Goal: Obtain resource: Download file/media

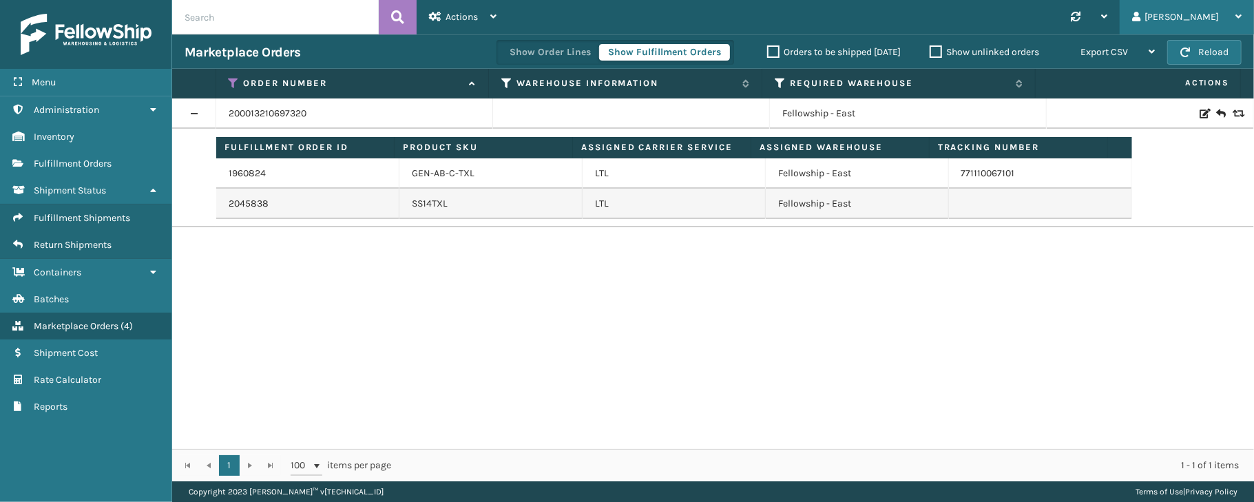
click at [1223, 21] on div "[PERSON_NAME]" at bounding box center [1187, 17] width 110 height 34
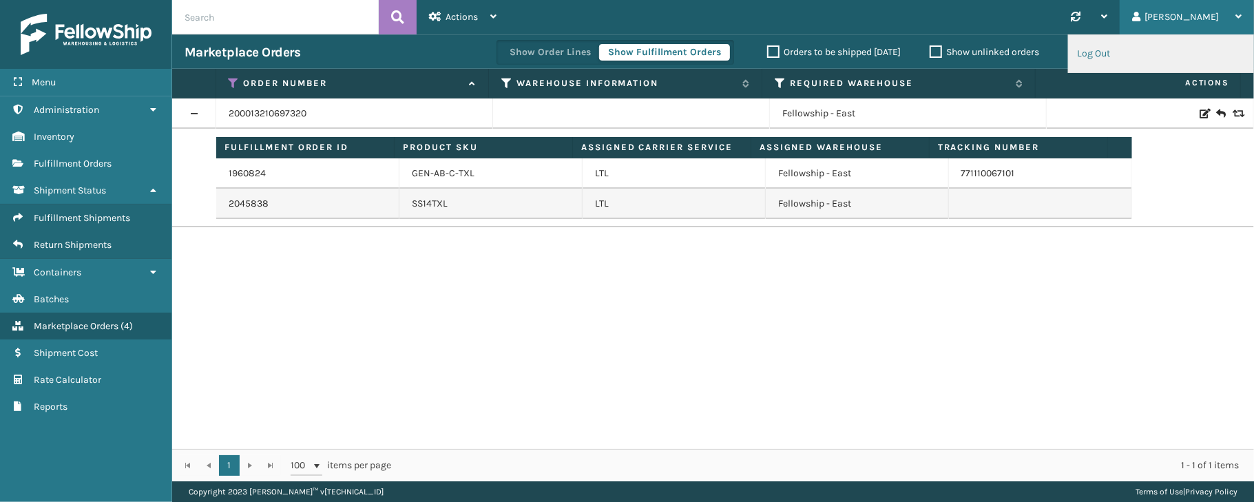
click at [1176, 51] on li "Log Out" at bounding box center [1161, 53] width 185 height 37
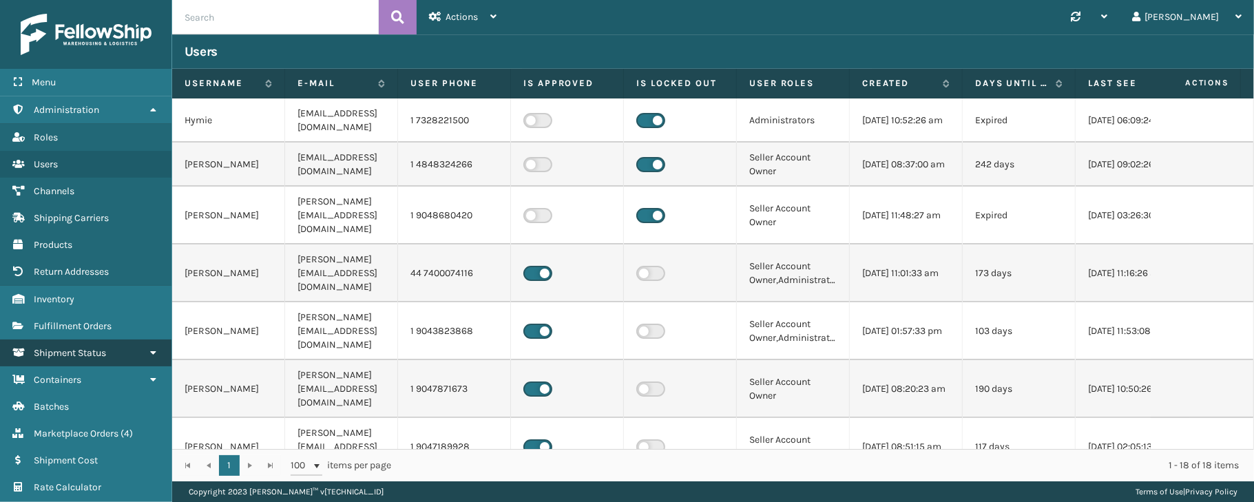
click at [81, 350] on span "Shipment Status" at bounding box center [70, 353] width 72 height 12
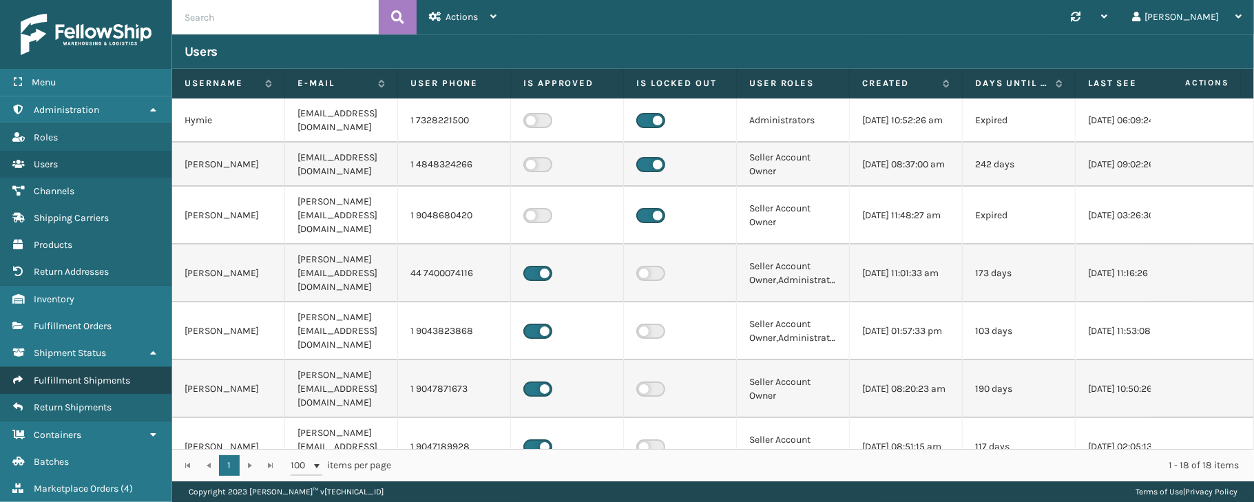
click at [76, 386] on span "Fulfillment Shipments" at bounding box center [82, 381] width 96 height 12
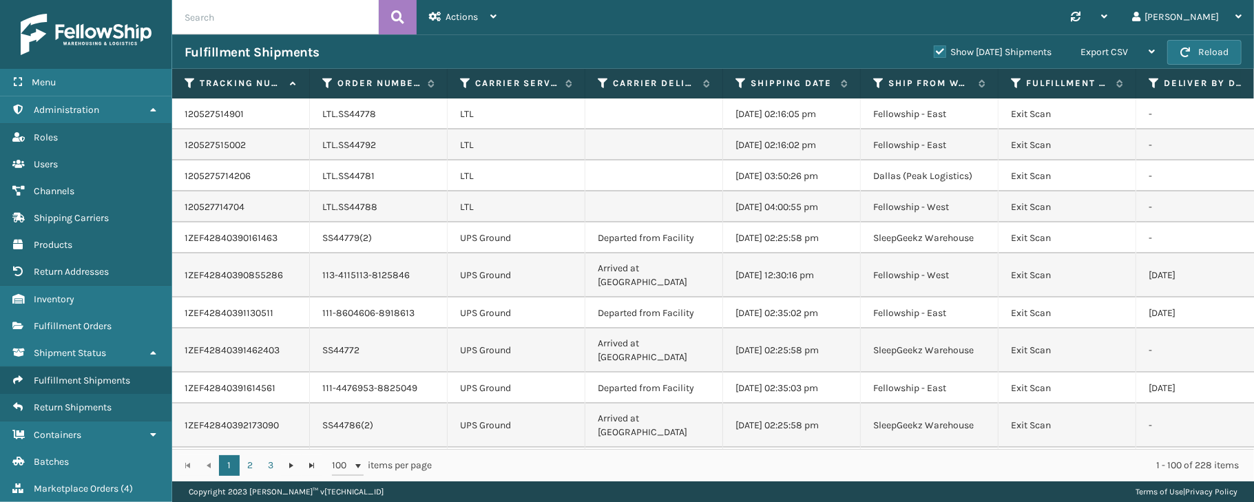
click at [934, 48] on label "Show Yesterday Shipments" at bounding box center [993, 52] width 118 height 12
click at [934, 48] on input "Show Yesterday Shipments" at bounding box center [934, 48] width 1 height 9
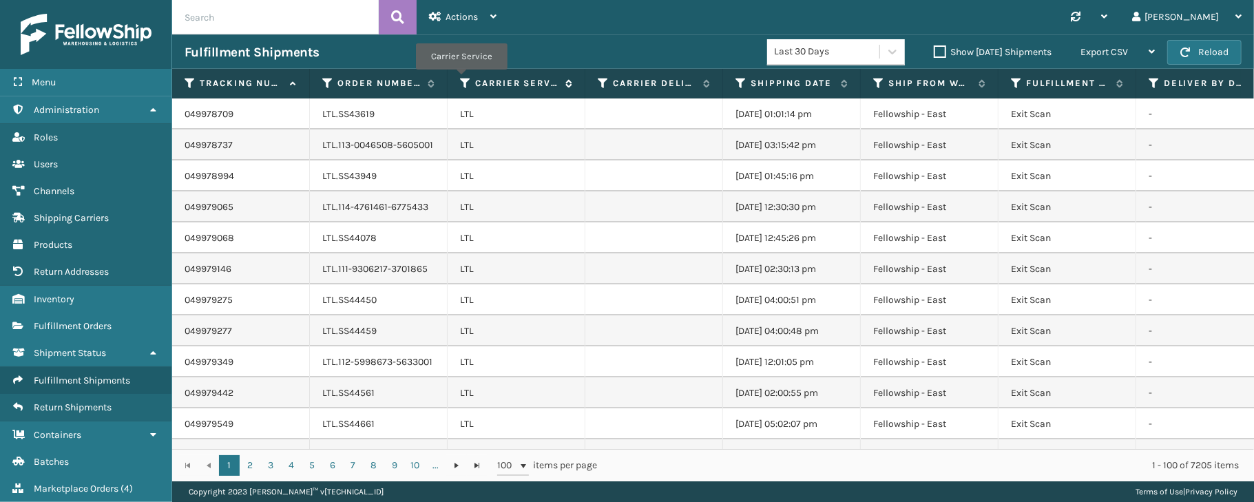
click at [461, 80] on icon at bounding box center [465, 83] width 11 height 12
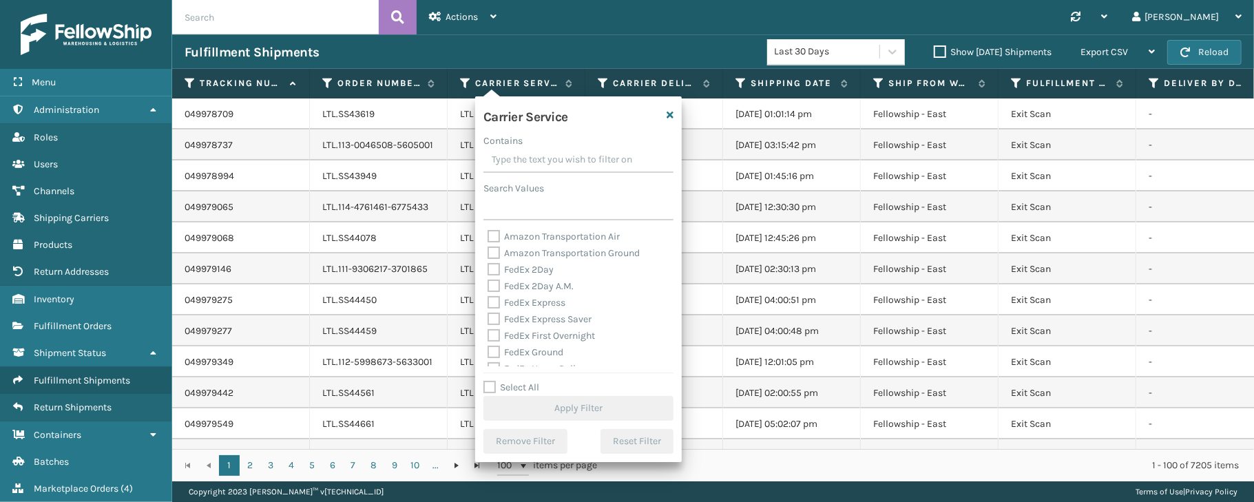
click at [519, 382] on label "Select All" at bounding box center [512, 388] width 56 height 12
click at [519, 381] on input "Select All" at bounding box center [587, 380] width 207 height 1
checkbox input "true"
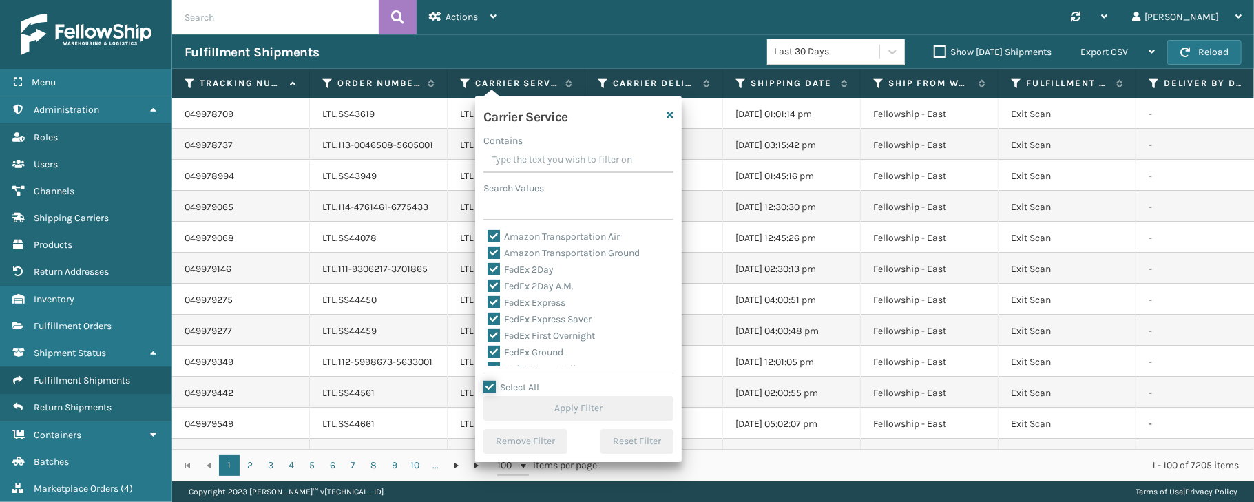
checkbox input "true"
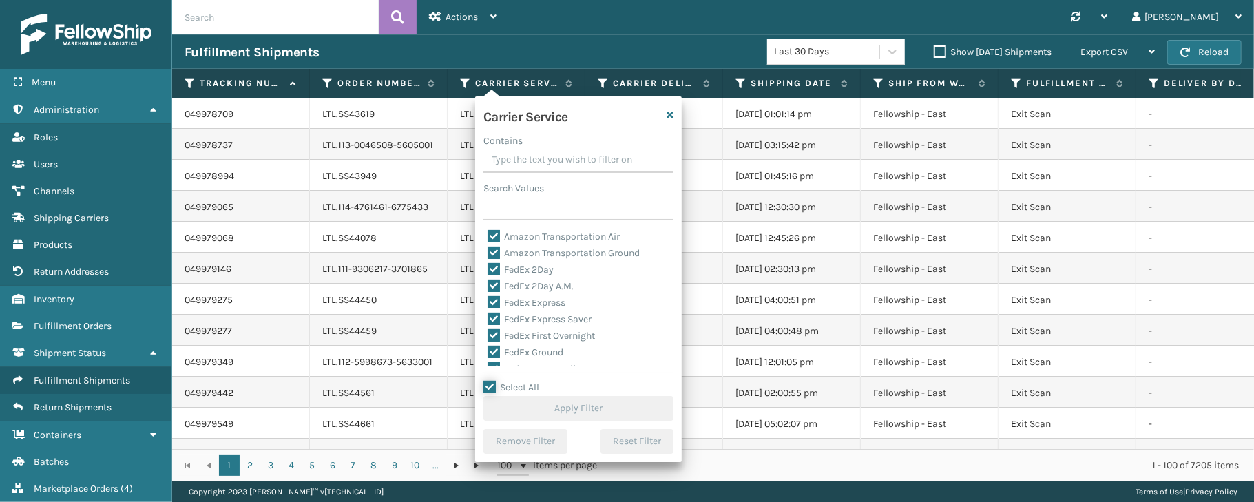
checkbox input "true"
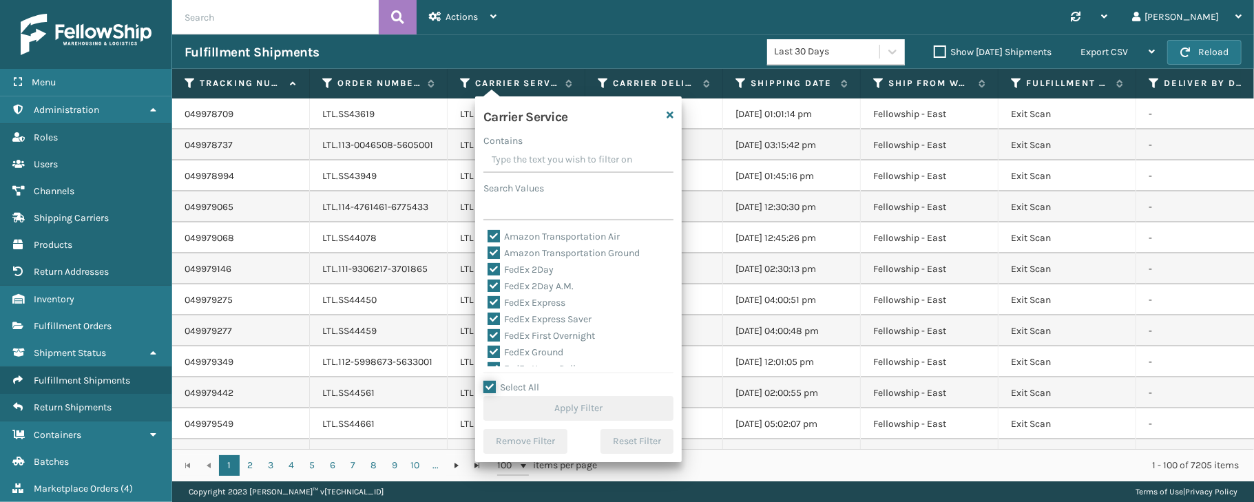
checkbox input "true"
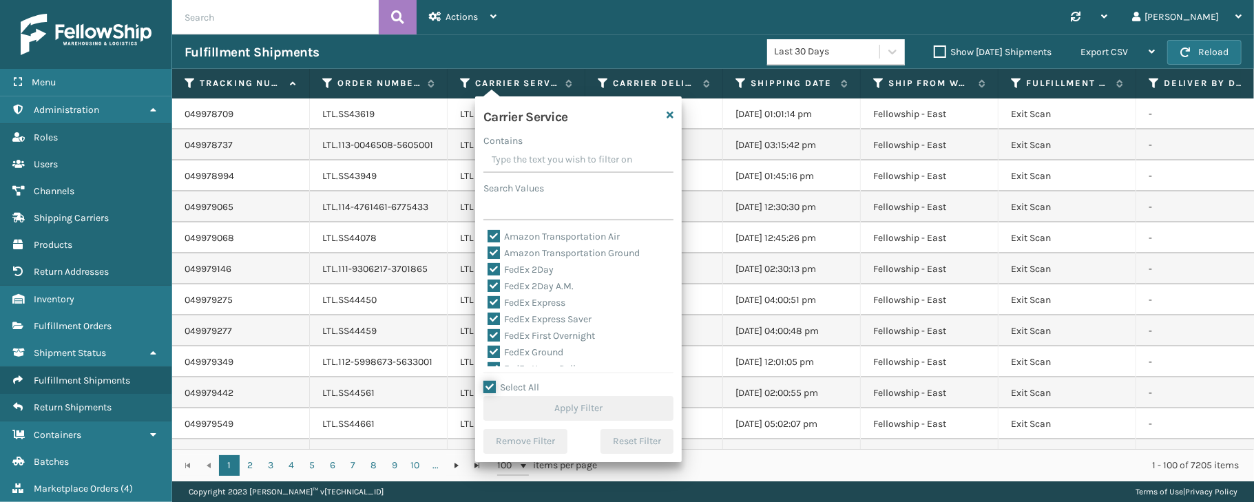
checkbox input "true"
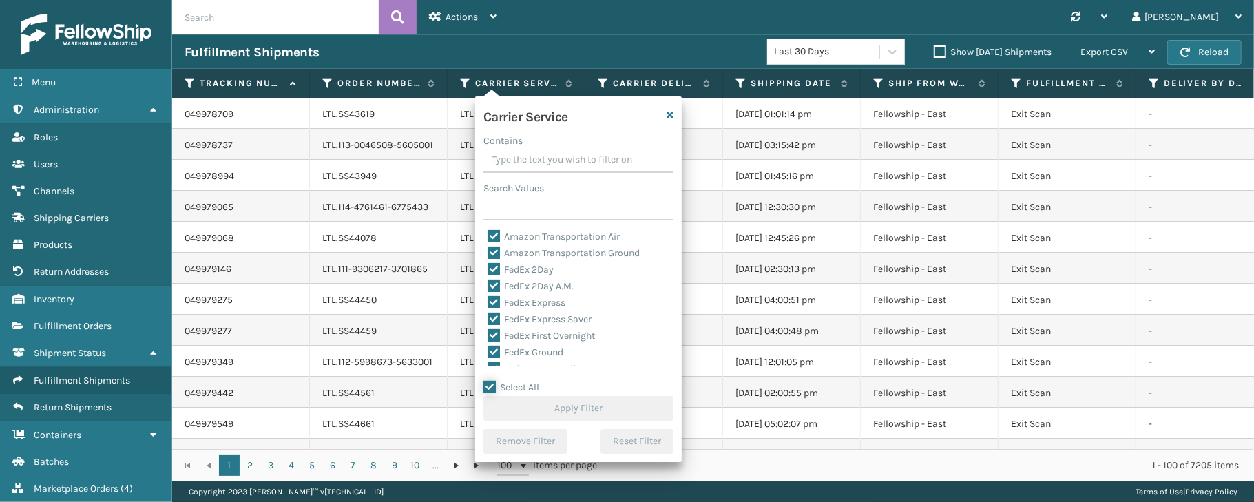
checkbox input "true"
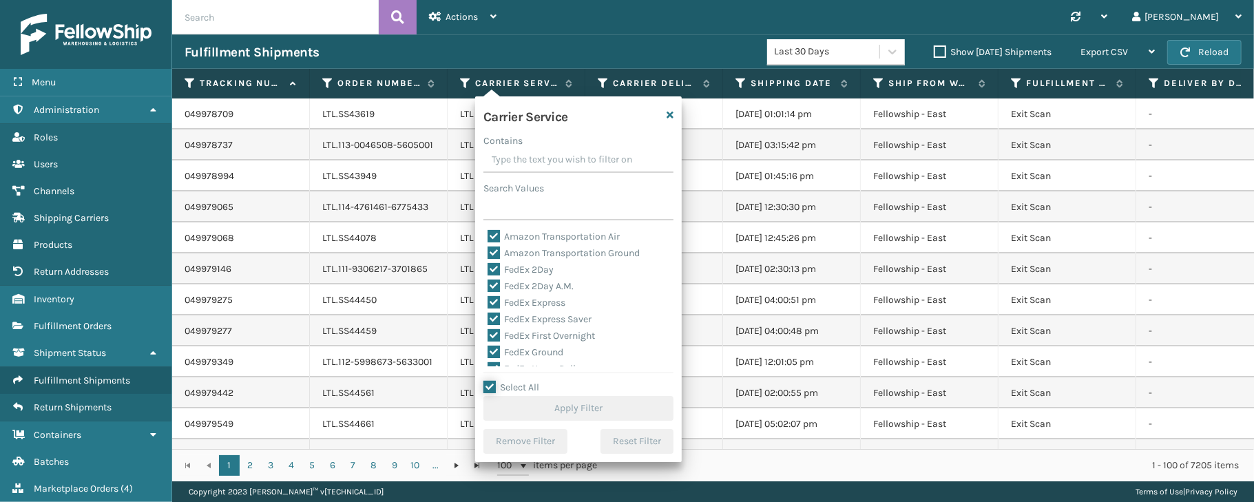
checkbox input "true"
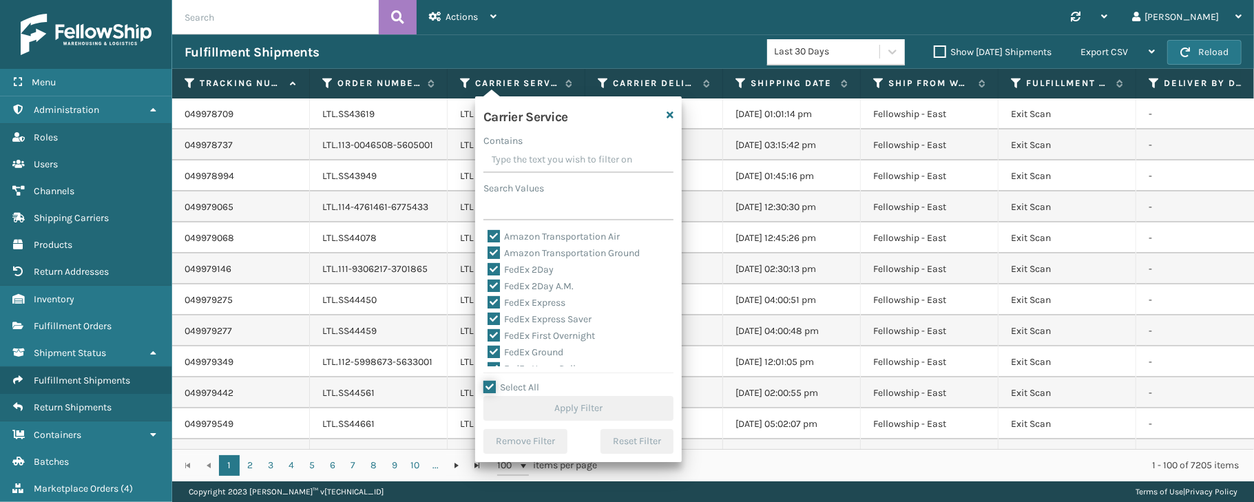
checkbox input "true"
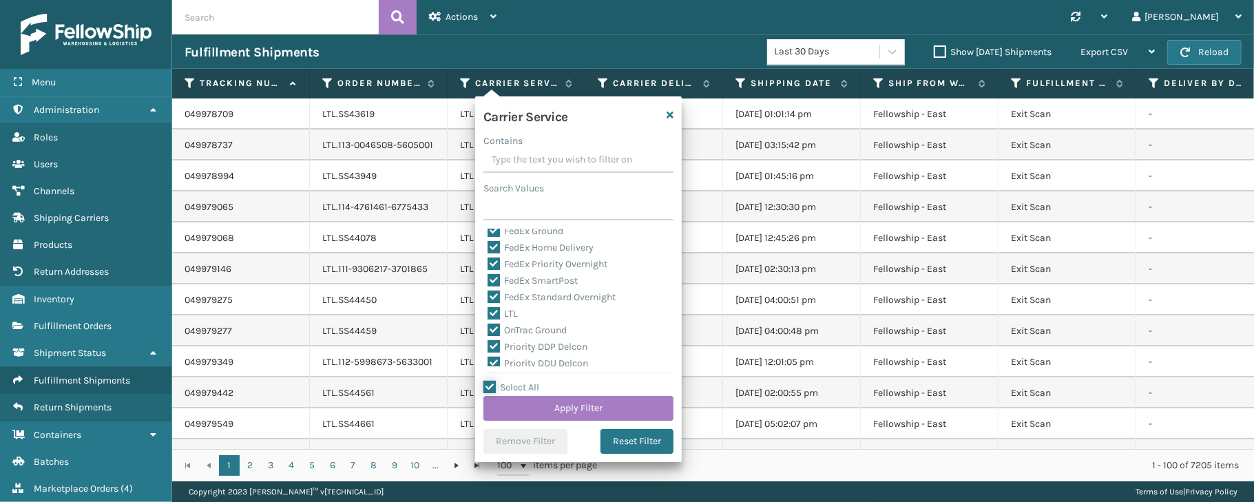
scroll to position [127, 0]
drag, startPoint x: 514, startPoint y: 309, endPoint x: 502, endPoint y: 309, distance: 11.7
click at [502, 309] on label "LTL" at bounding box center [503, 308] width 30 height 12
click at [491, 312] on label "LTL" at bounding box center [503, 308] width 30 height 12
click at [488, 309] on input "LTL" at bounding box center [488, 304] width 1 height 9
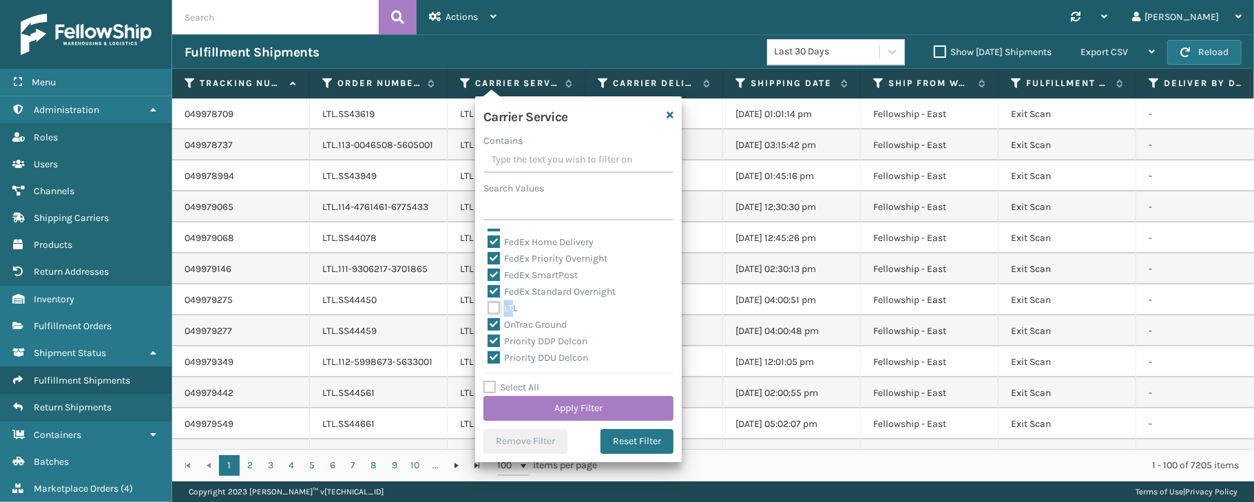
checkbox input "false"
click at [560, 415] on button "Apply Filter" at bounding box center [579, 408] width 190 height 25
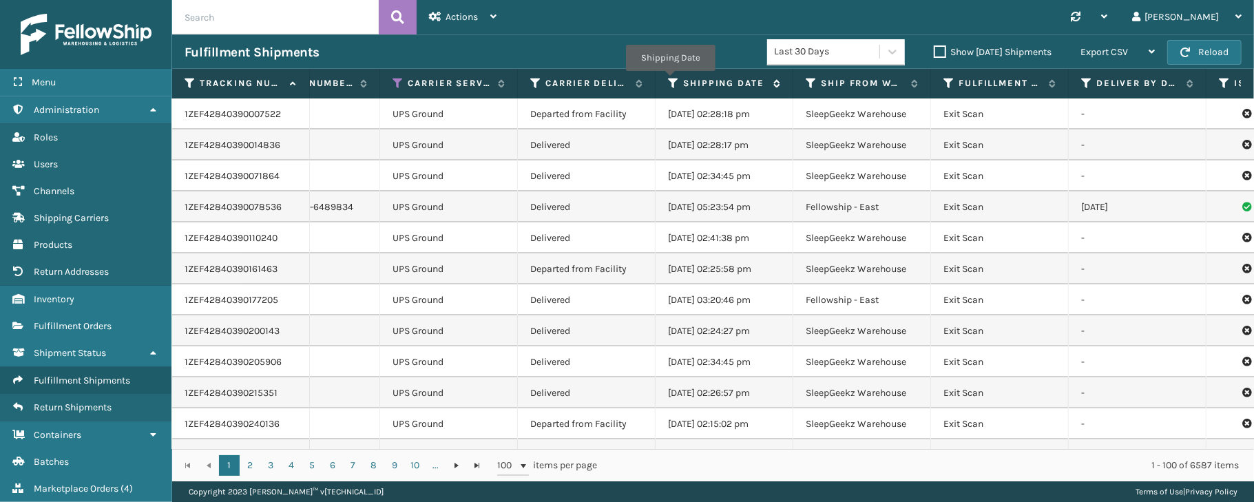
click at [670, 81] on icon at bounding box center [673, 83] width 11 height 12
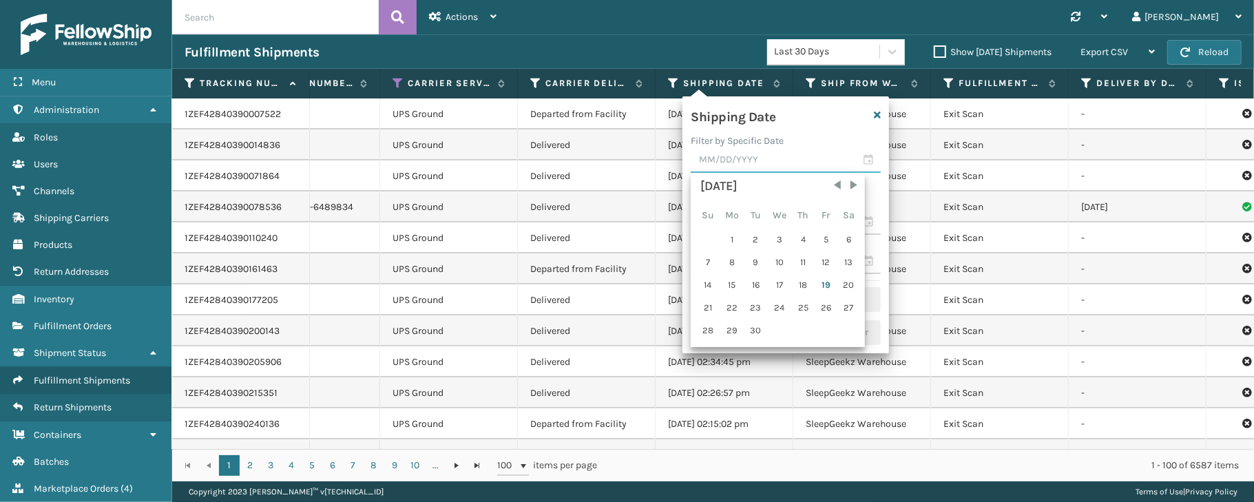
click at [868, 158] on input "text" at bounding box center [786, 160] width 190 height 25
drag, startPoint x: 868, startPoint y: 158, endPoint x: 798, endPoint y: 284, distance: 143.7
click at [798, 284] on div "18" at bounding box center [803, 285] width 21 height 21
type input "09/18/2025"
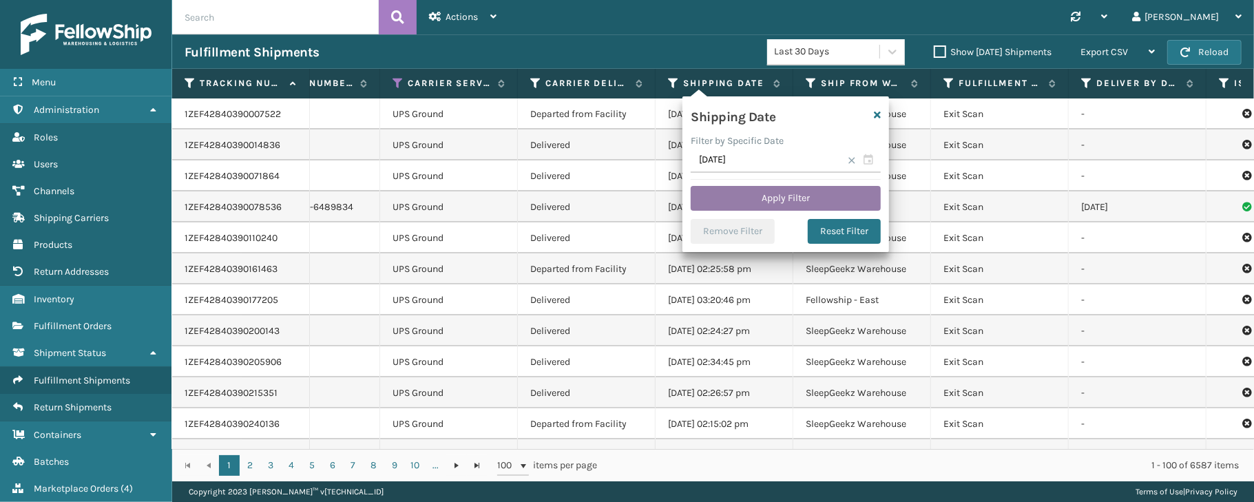
click at [780, 196] on button "Apply Filter" at bounding box center [786, 198] width 190 height 25
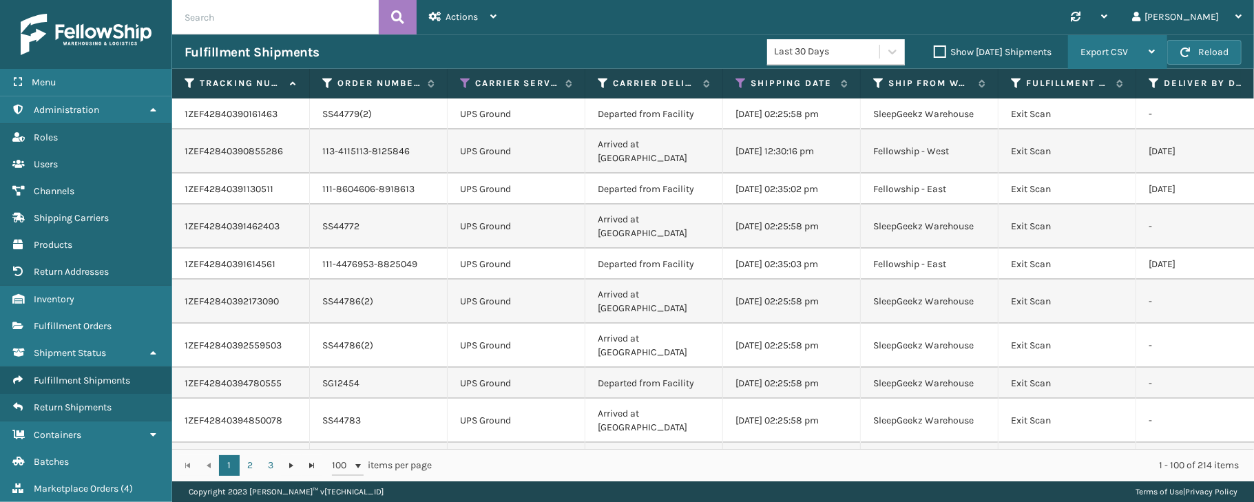
click at [1123, 59] on div "Export CSV" at bounding box center [1118, 52] width 74 height 34
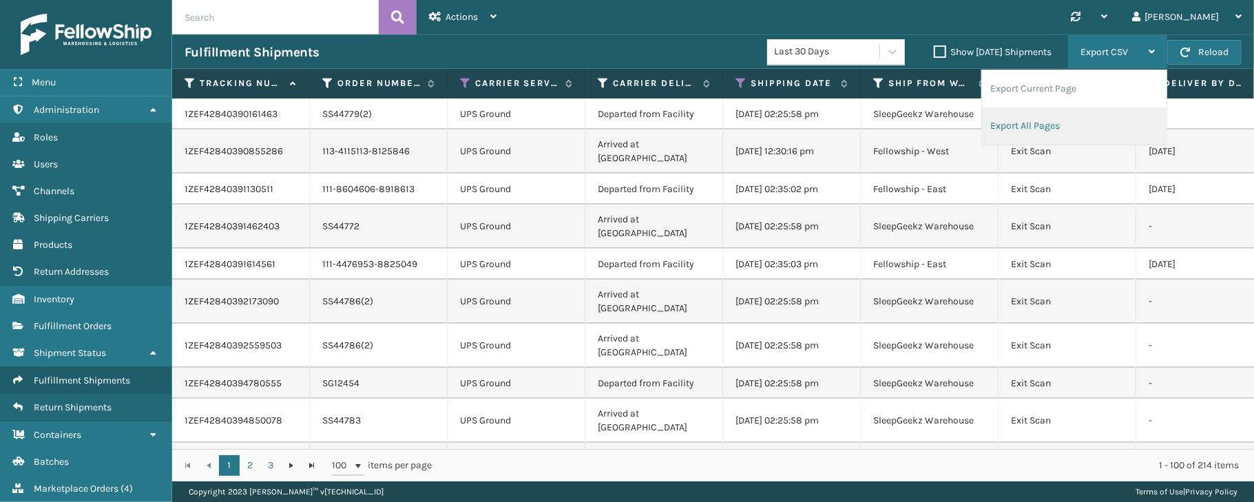
click at [1059, 124] on li "Export All Pages" at bounding box center [1074, 125] width 185 height 37
